Goal: Task Accomplishment & Management: Manage account settings

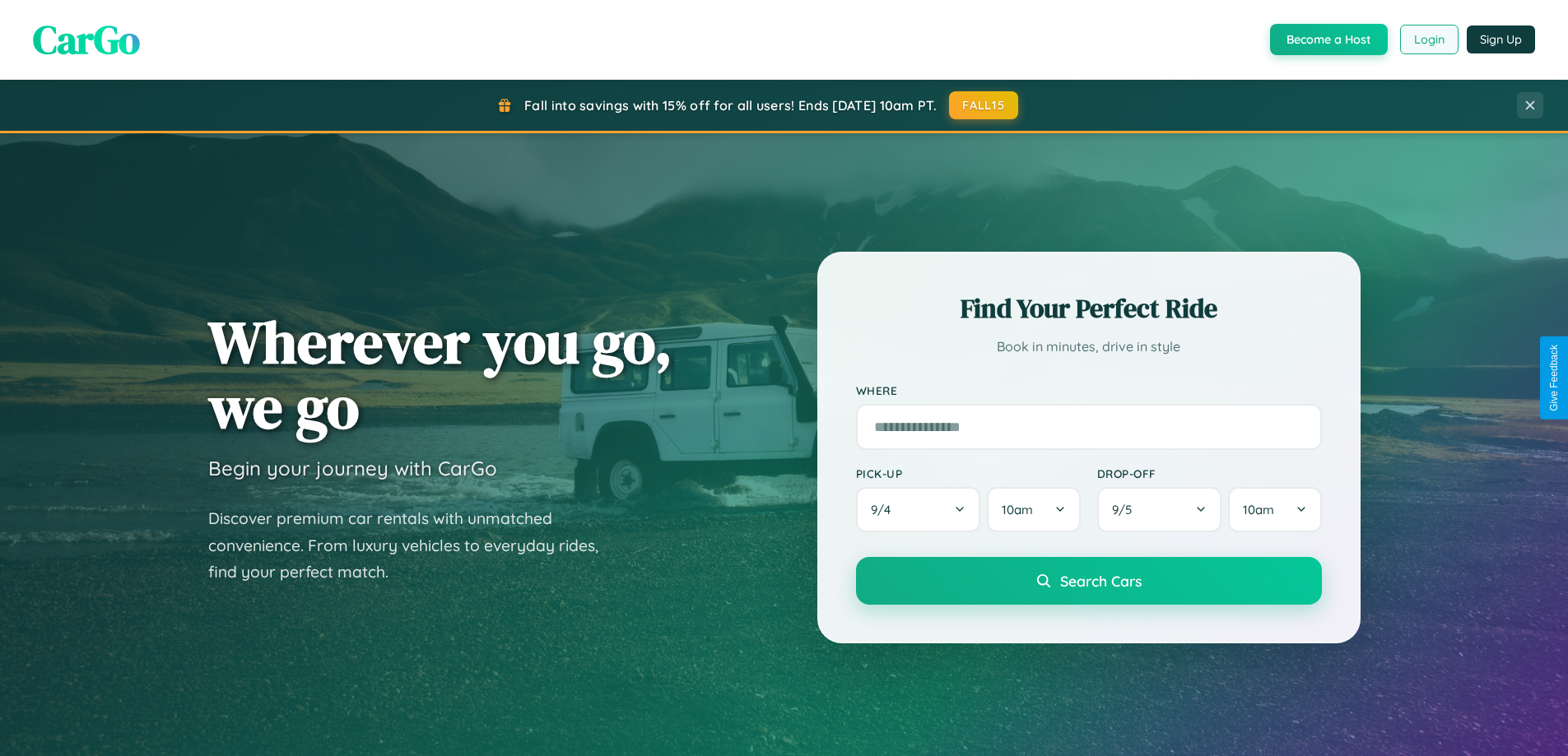
click at [1428, 39] on button "Login" at bounding box center [1430, 40] width 58 height 30
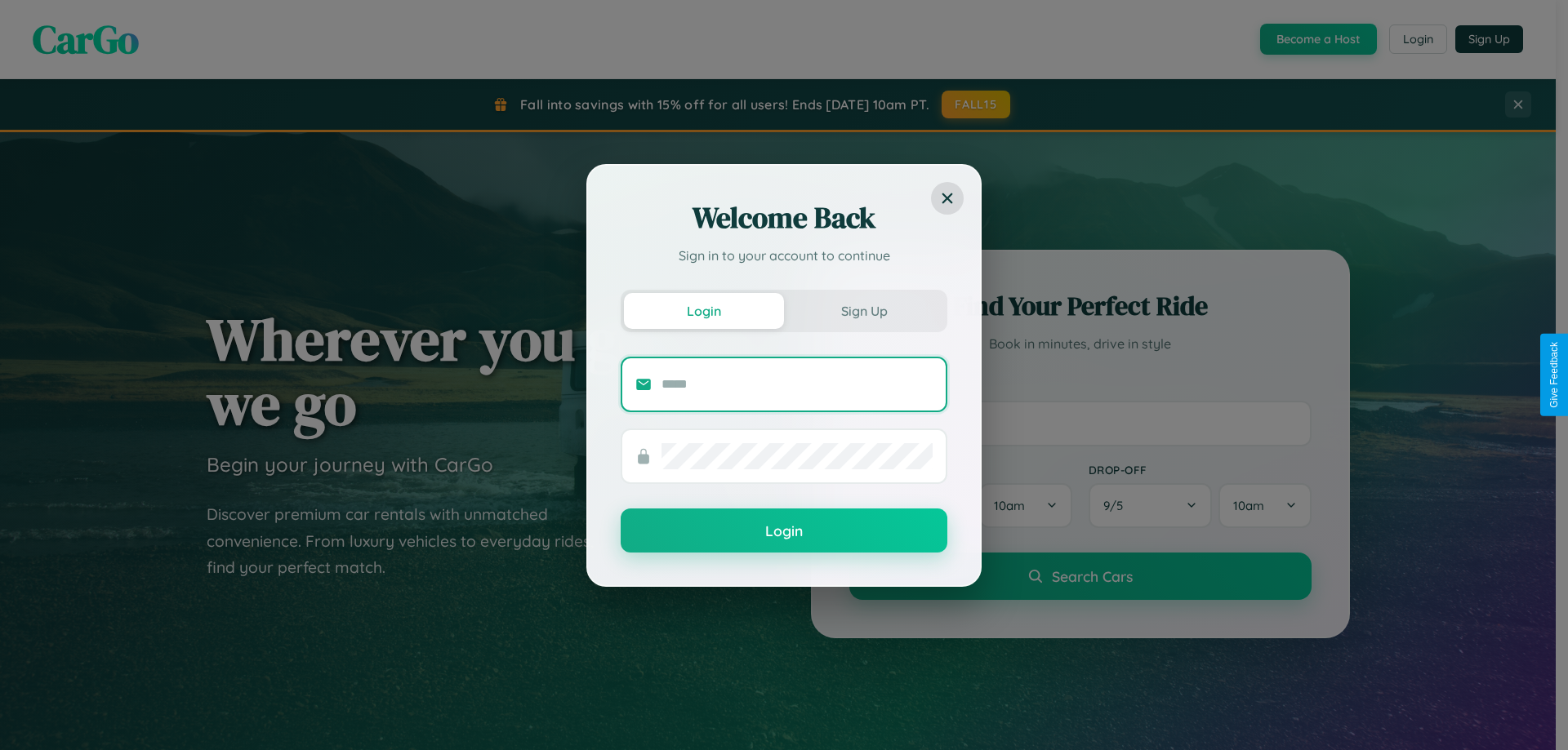
click at [797, 384] on input "text" at bounding box center [797, 385] width 271 height 26
type input "**********"
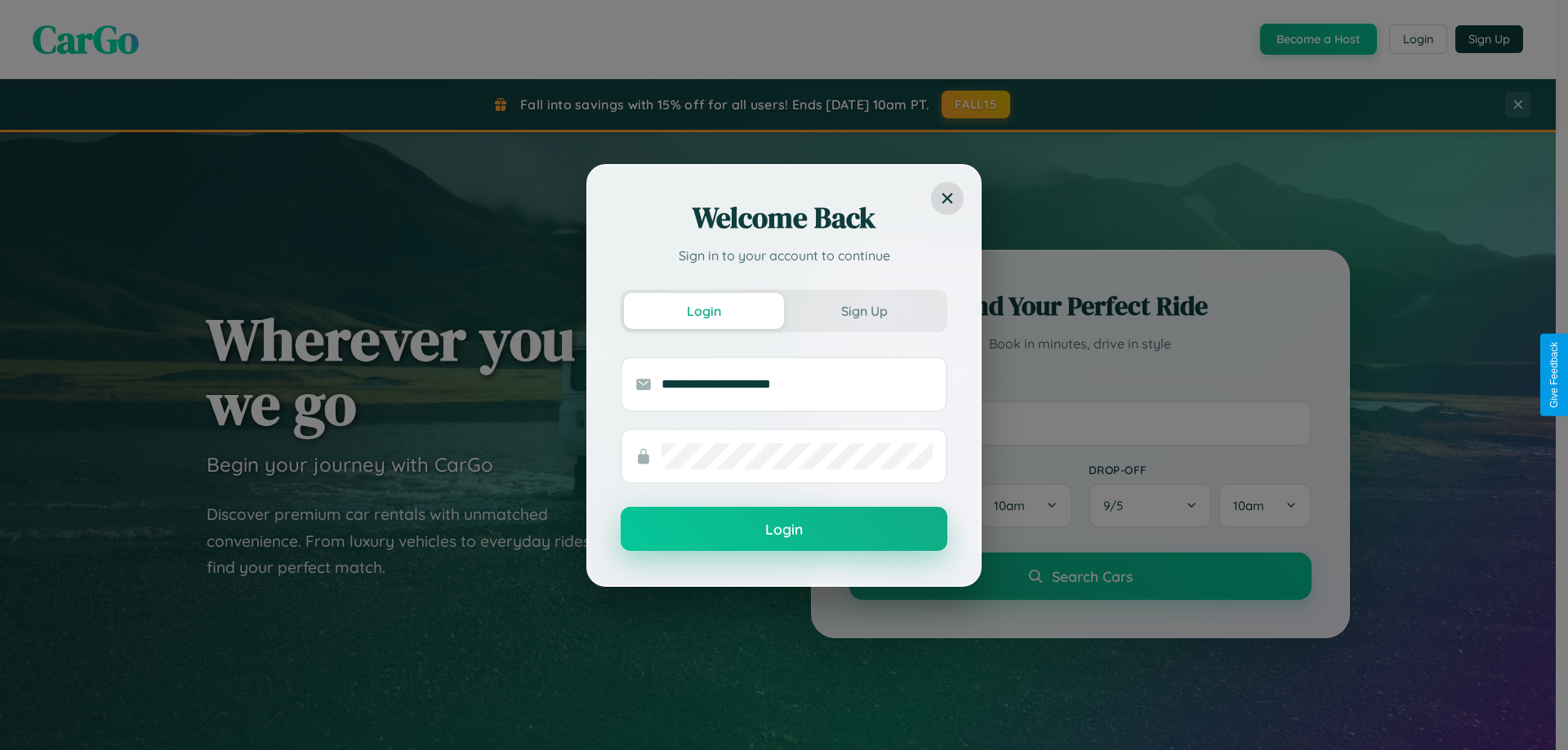
click at [784, 529] on button "Login" at bounding box center [784, 528] width 327 height 44
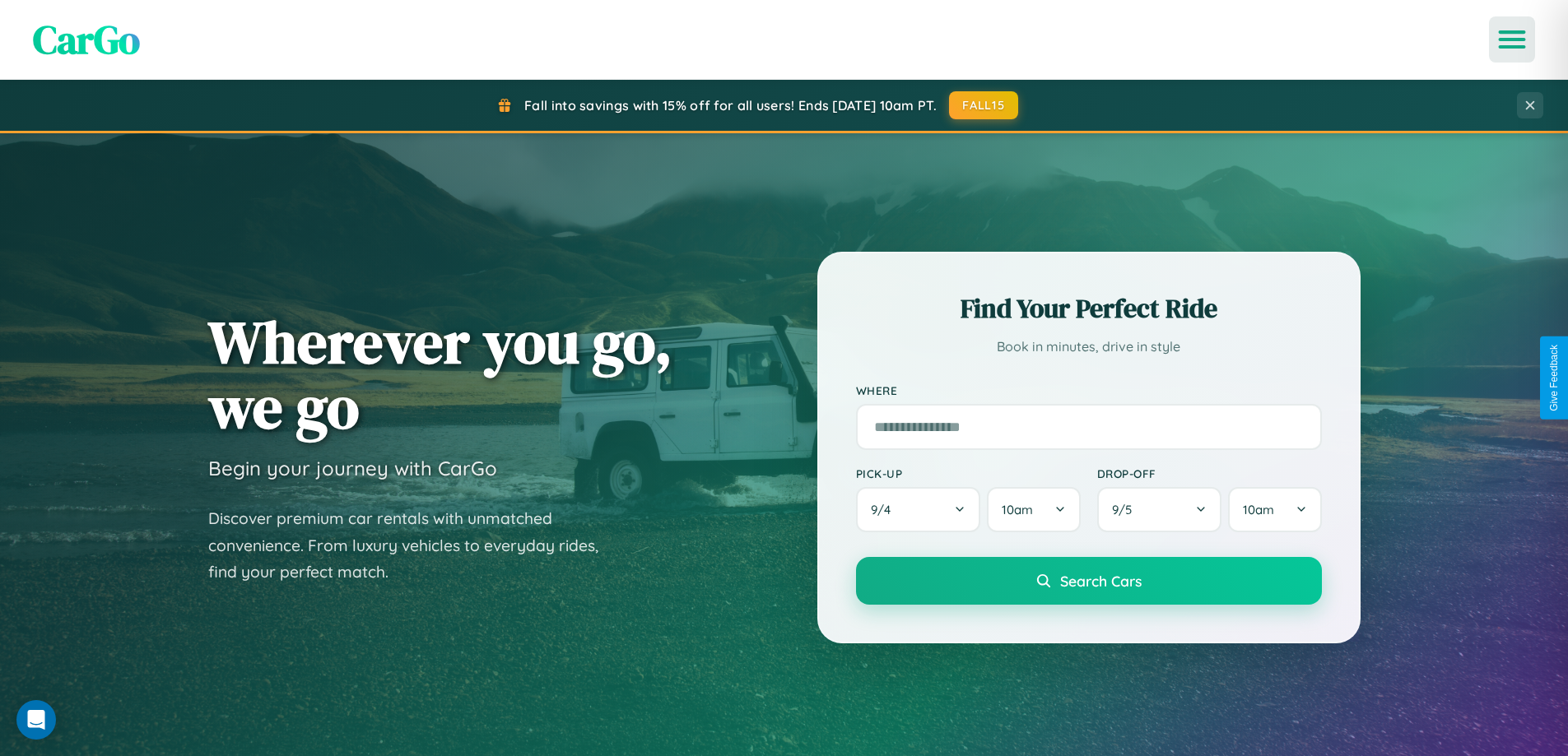
click at [1512, 39] on icon "Open menu" at bounding box center [1512, 39] width 24 height 15
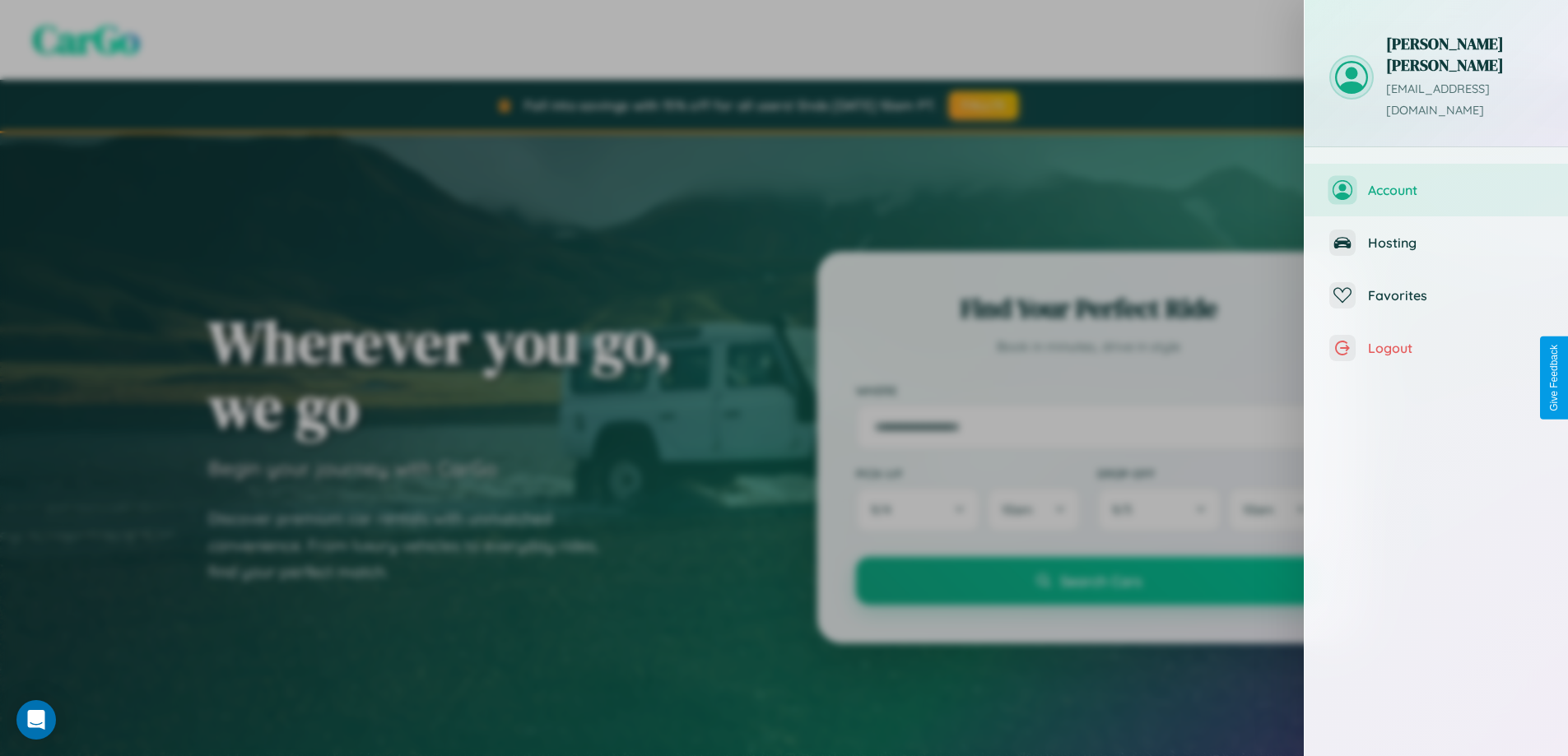
click at [1436, 182] on span "Account" at bounding box center [1455, 190] width 175 height 17
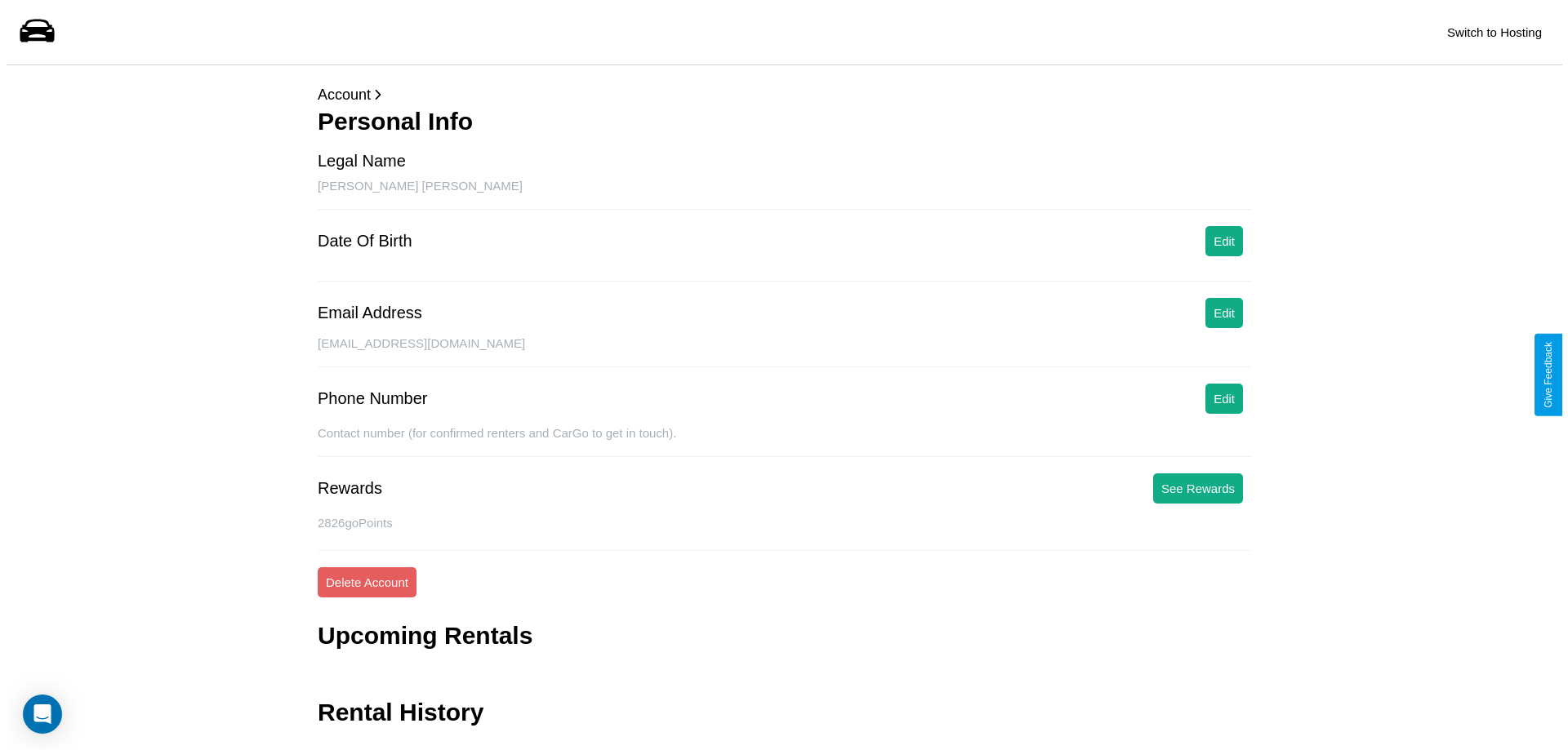
scroll to position [39, 0]
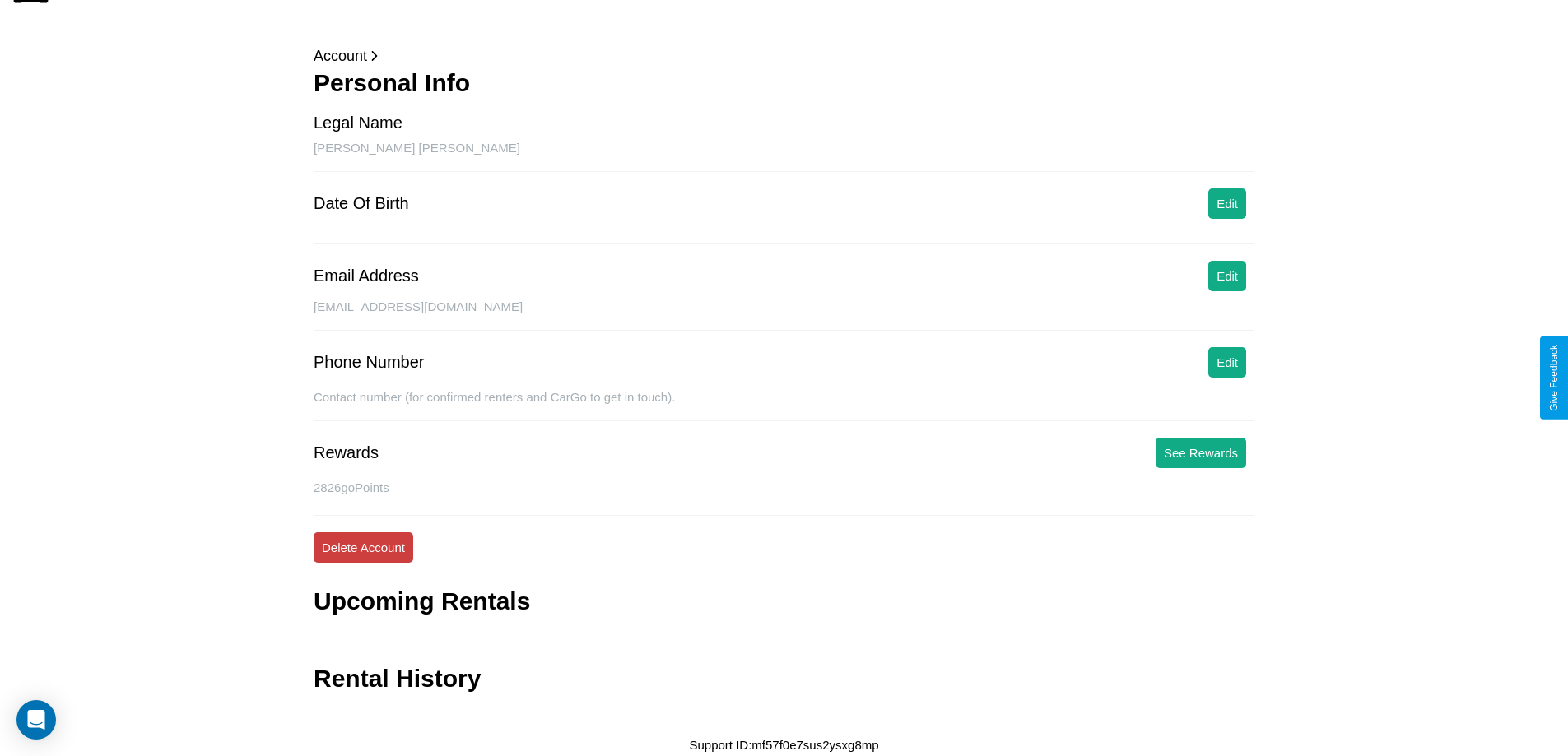
click at [363, 547] on button "Delete Account" at bounding box center [363, 547] width 99 height 31
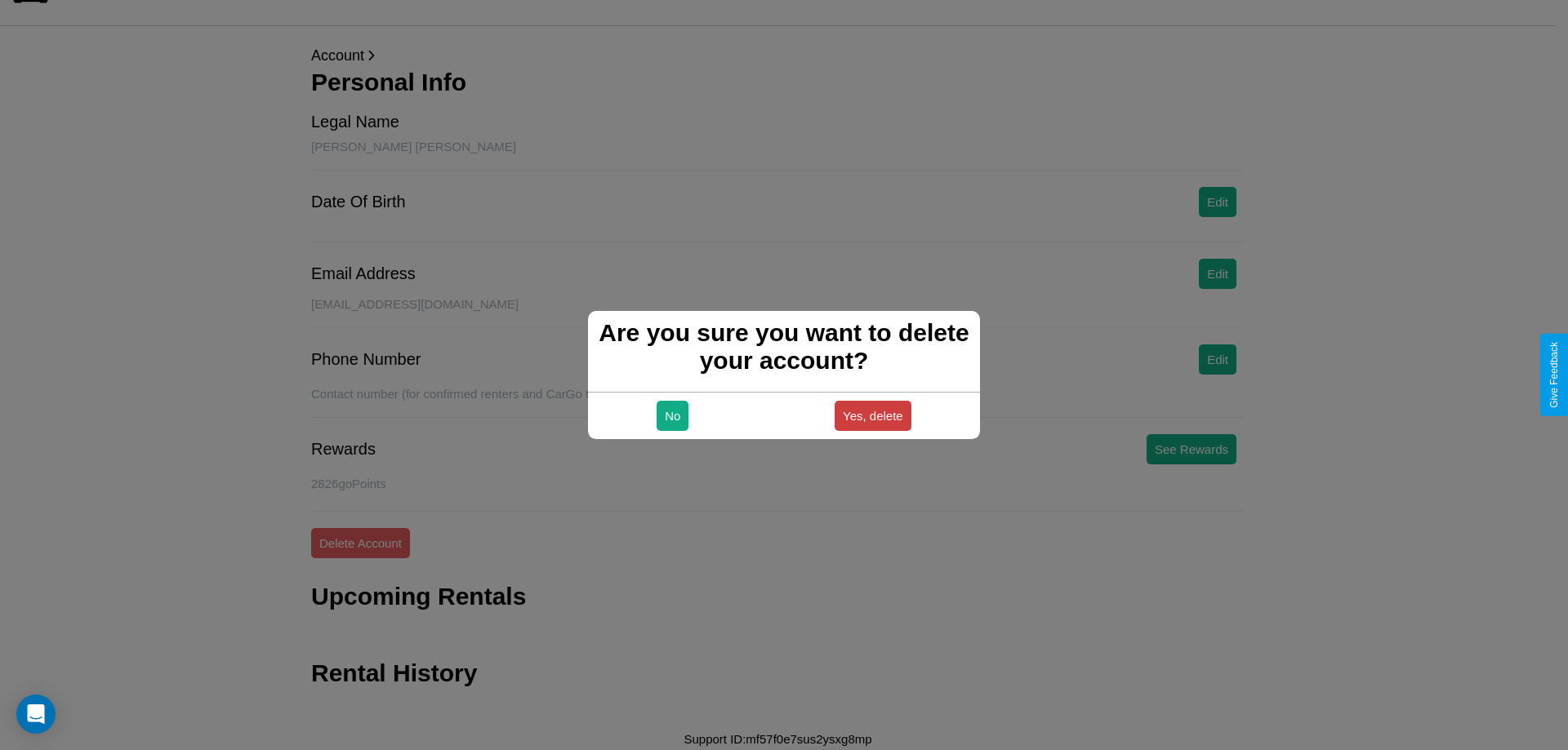
click at [872, 415] on button "Yes, delete" at bounding box center [873, 416] width 77 height 31
